Goal: Task Accomplishment & Management: Use online tool/utility

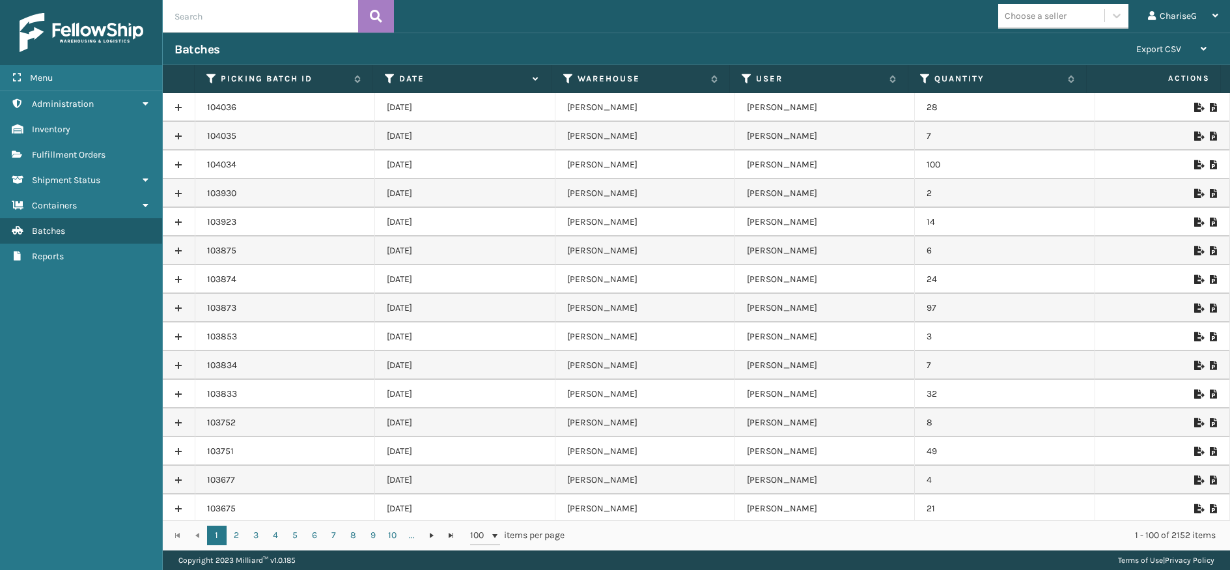
drag, startPoint x: 118, startPoint y: 383, endPoint x: 111, endPoint y: 353, distance: 30.2
click at [117, 383] on div "Menu Inventory Administration Inventory Inventory Inventory Fulfillment Orders …" at bounding box center [81, 285] width 163 height 570
click at [1194, 192] on icon at bounding box center [1198, 193] width 8 height 9
click at [1183, 251] on div at bounding box center [1162, 250] width 111 height 9
click at [1194, 251] on icon at bounding box center [1198, 250] width 8 height 9
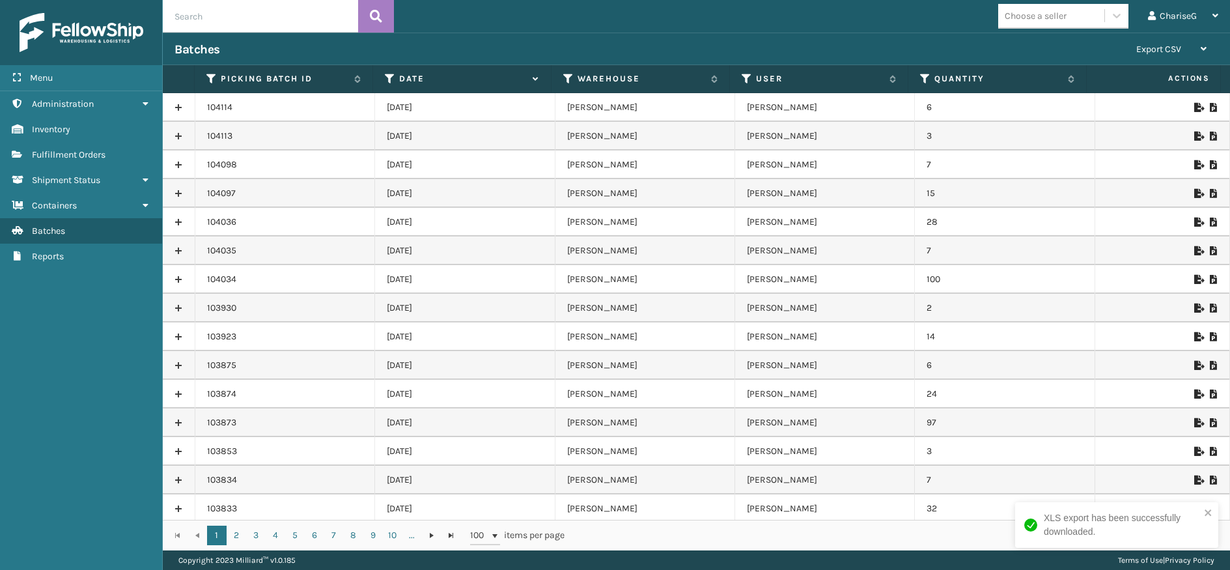
click at [1194, 163] on icon at bounding box center [1198, 164] width 8 height 9
click at [894, 21] on div "Choose a seller ChariseG Log Out" at bounding box center [812, 16] width 836 height 33
click at [892, 17] on div "Choose a seller ChariseG Log Out" at bounding box center [812, 16] width 836 height 33
click at [1194, 165] on icon at bounding box center [1198, 164] width 8 height 9
click at [1194, 132] on icon at bounding box center [1198, 135] width 8 height 9
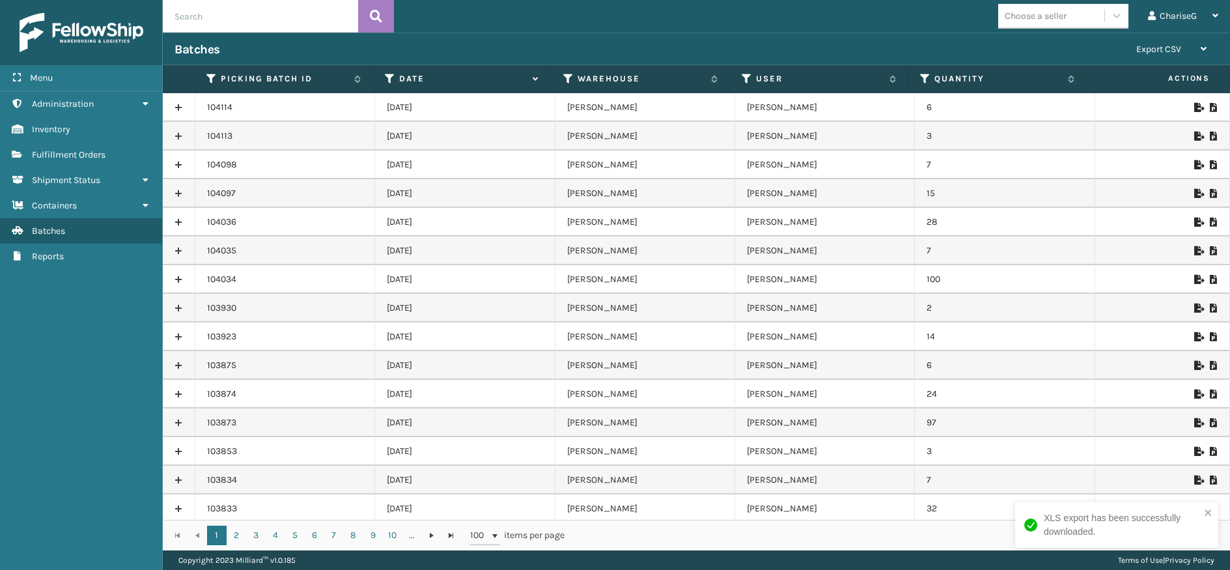
click at [1194, 104] on icon at bounding box center [1198, 107] width 8 height 9
